Goal: Information Seeking & Learning: Learn about a topic

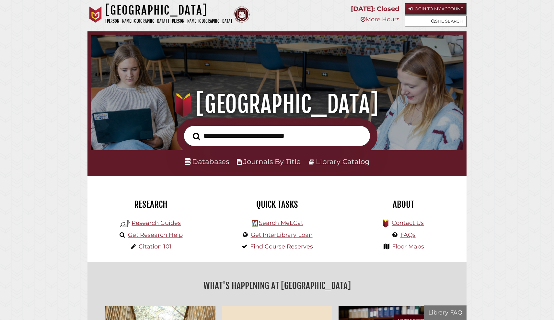
scroll to position [123, 369]
click at [155, 222] on link "Research Guides" at bounding box center [156, 223] width 49 height 7
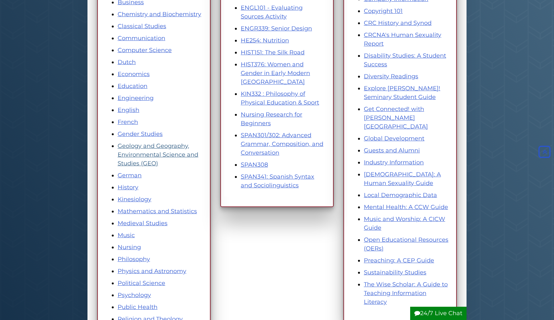
scroll to position [189, 0]
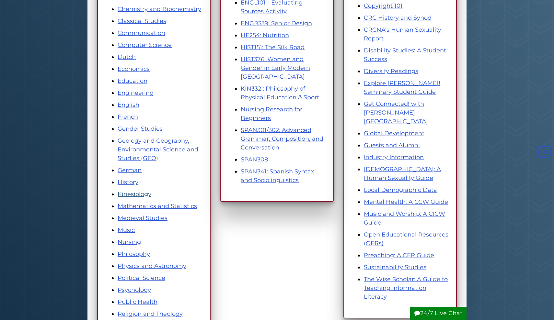
click at [133, 194] on link "Kinesiology" at bounding box center [135, 194] width 34 height 7
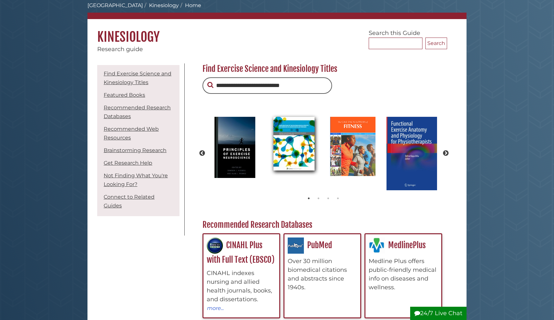
scroll to position [37, 0]
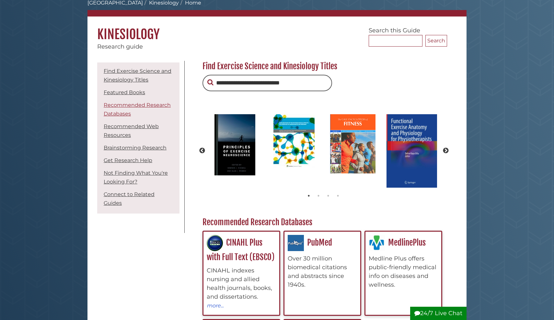
click at [114, 113] on link "Recommended Research Databases" at bounding box center [137, 109] width 67 height 15
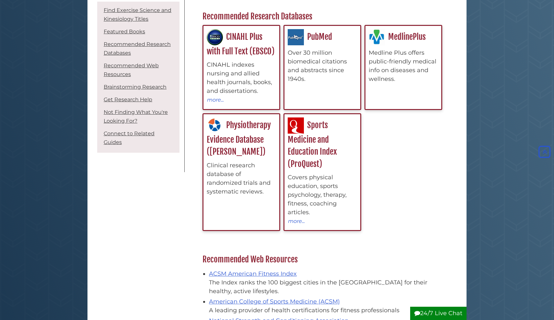
scroll to position [243, 0]
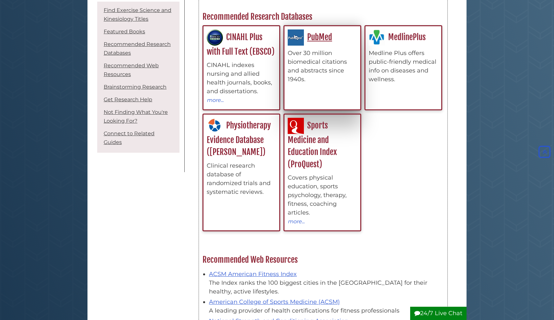
click at [312, 71] on div "Over 30 million biomedical citations and abstracts since 1940s." at bounding box center [322, 66] width 69 height 35
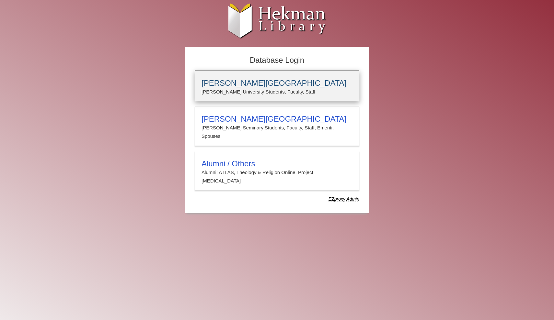
click at [231, 88] on p "[PERSON_NAME] University Students, Faculty, Staff" at bounding box center [276, 92] width 151 height 8
